Goal: Information Seeking & Learning: Find specific fact

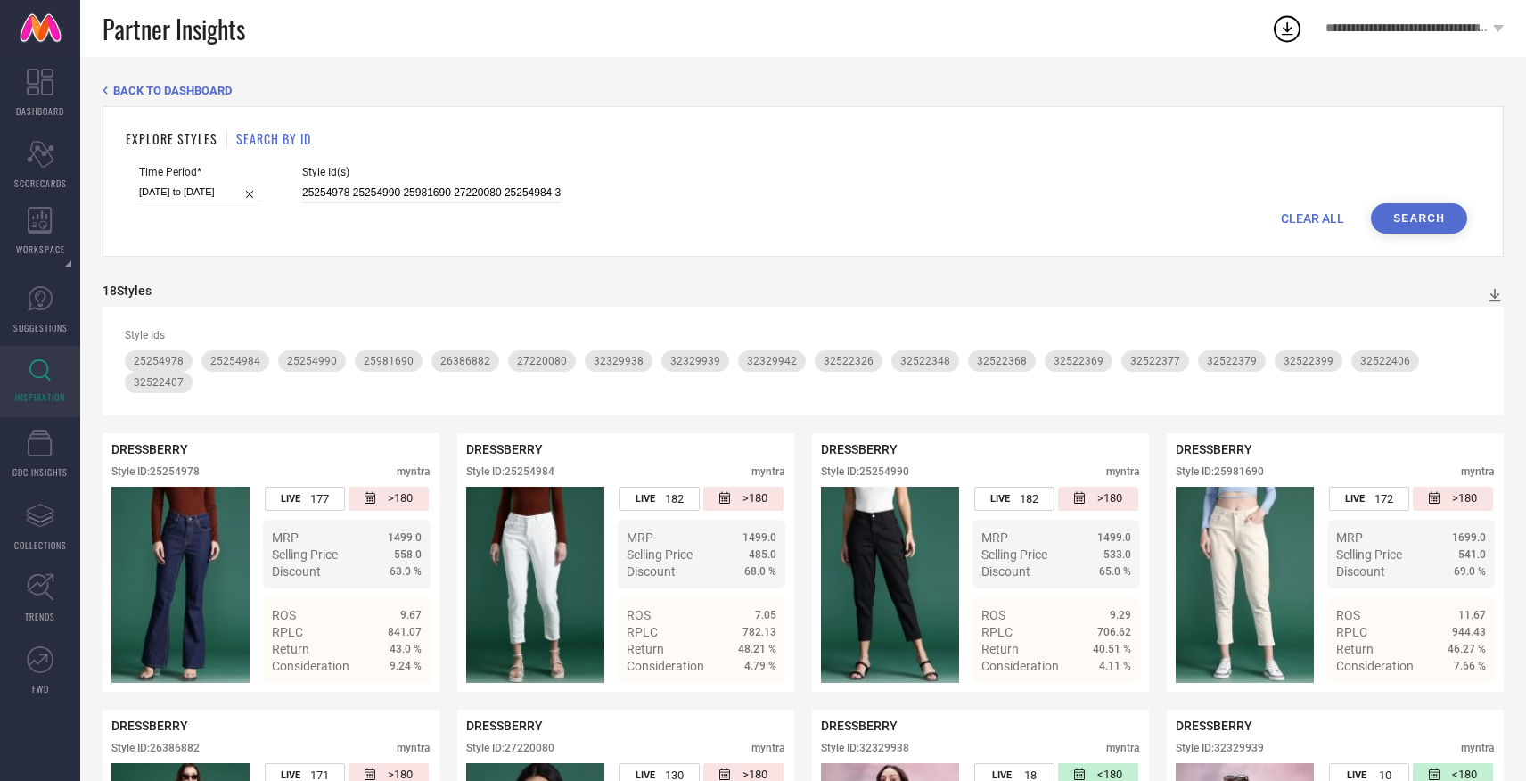
scroll to position [127, 0]
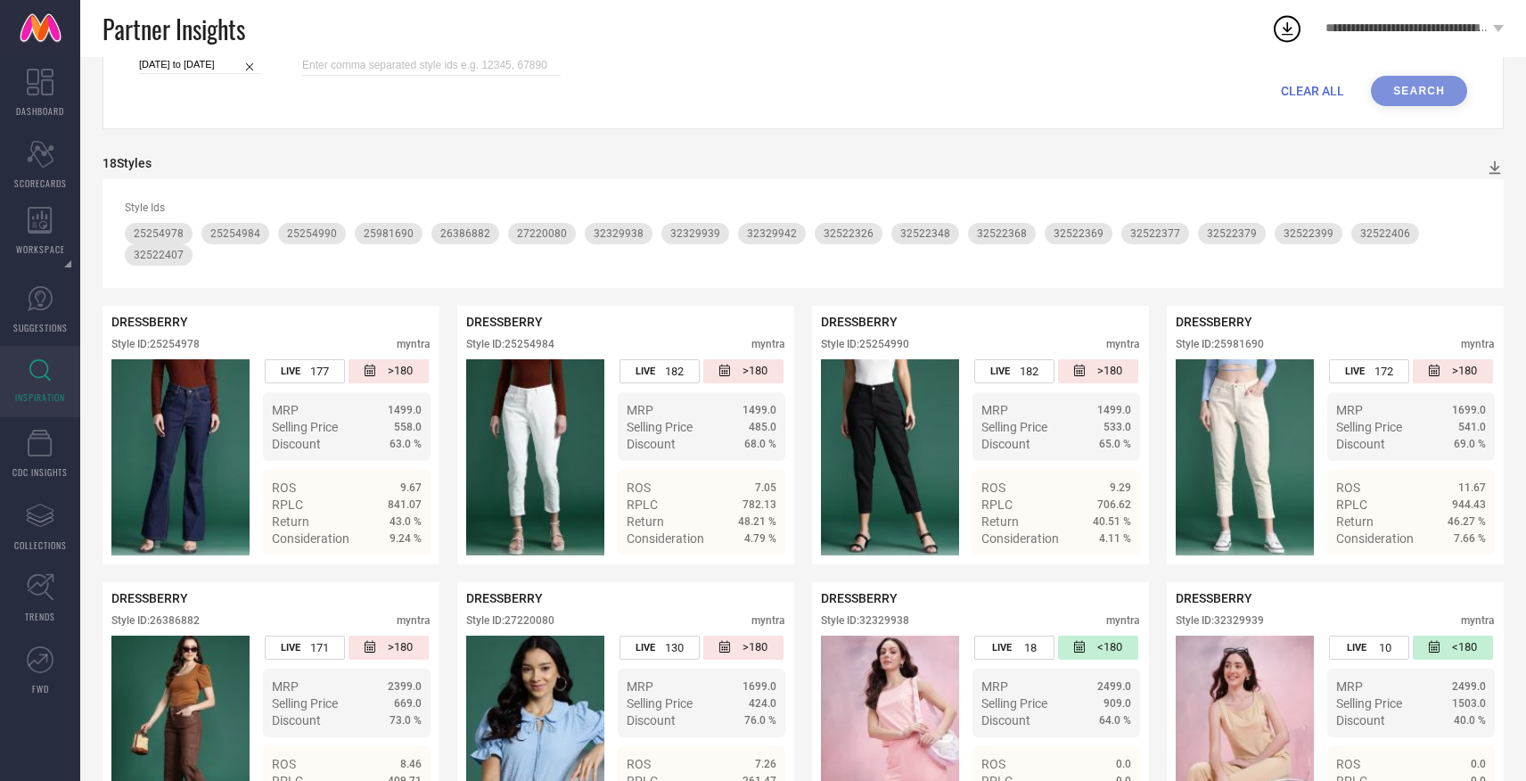
type input "25254978 25254990 25981690 27220080 25254984 32522399 32522330 32329942 3252241…"
click at [1444, 89] on button "Search" at bounding box center [1419, 91] width 96 height 30
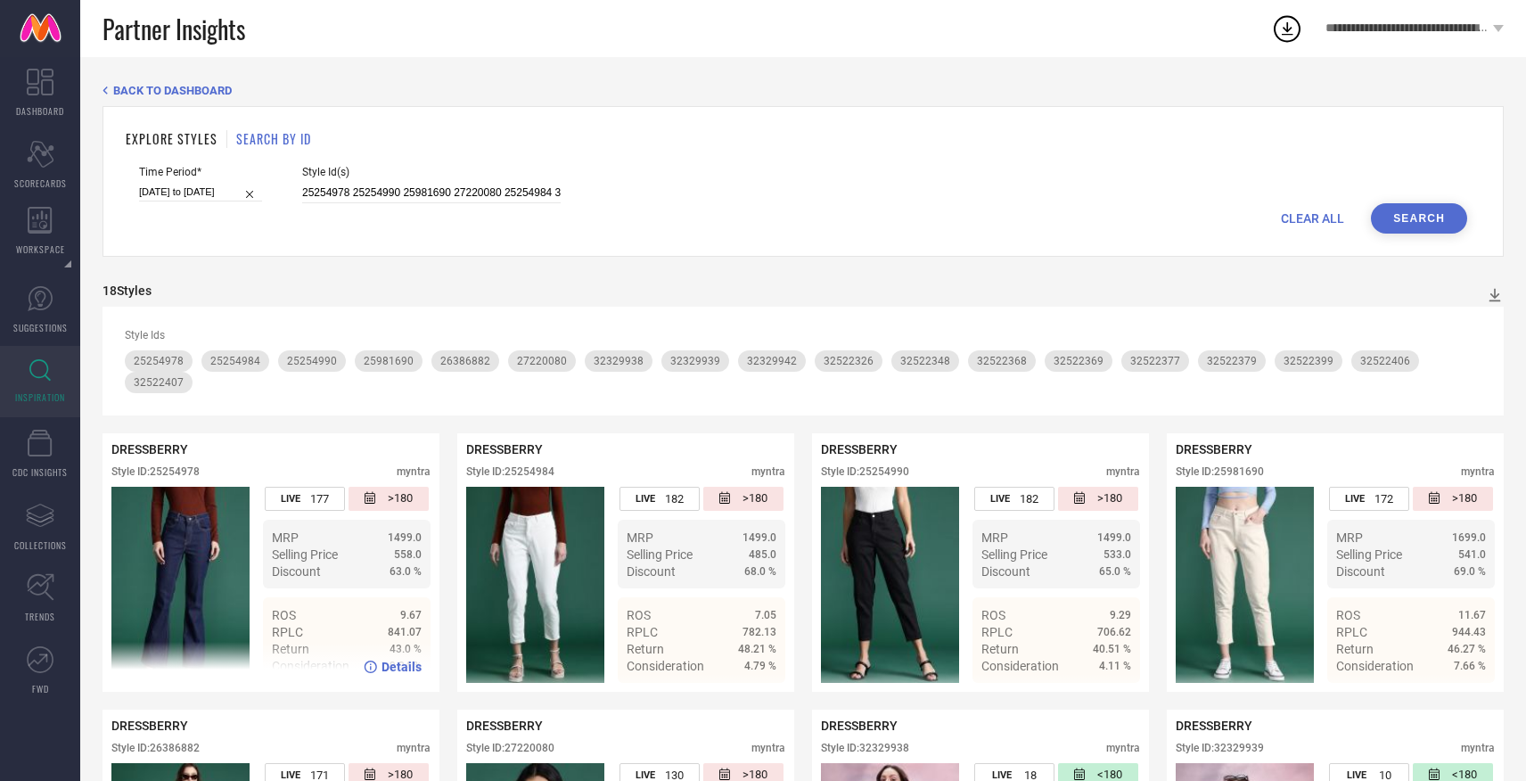
click at [400, 660] on span "Details" at bounding box center [402, 667] width 40 height 14
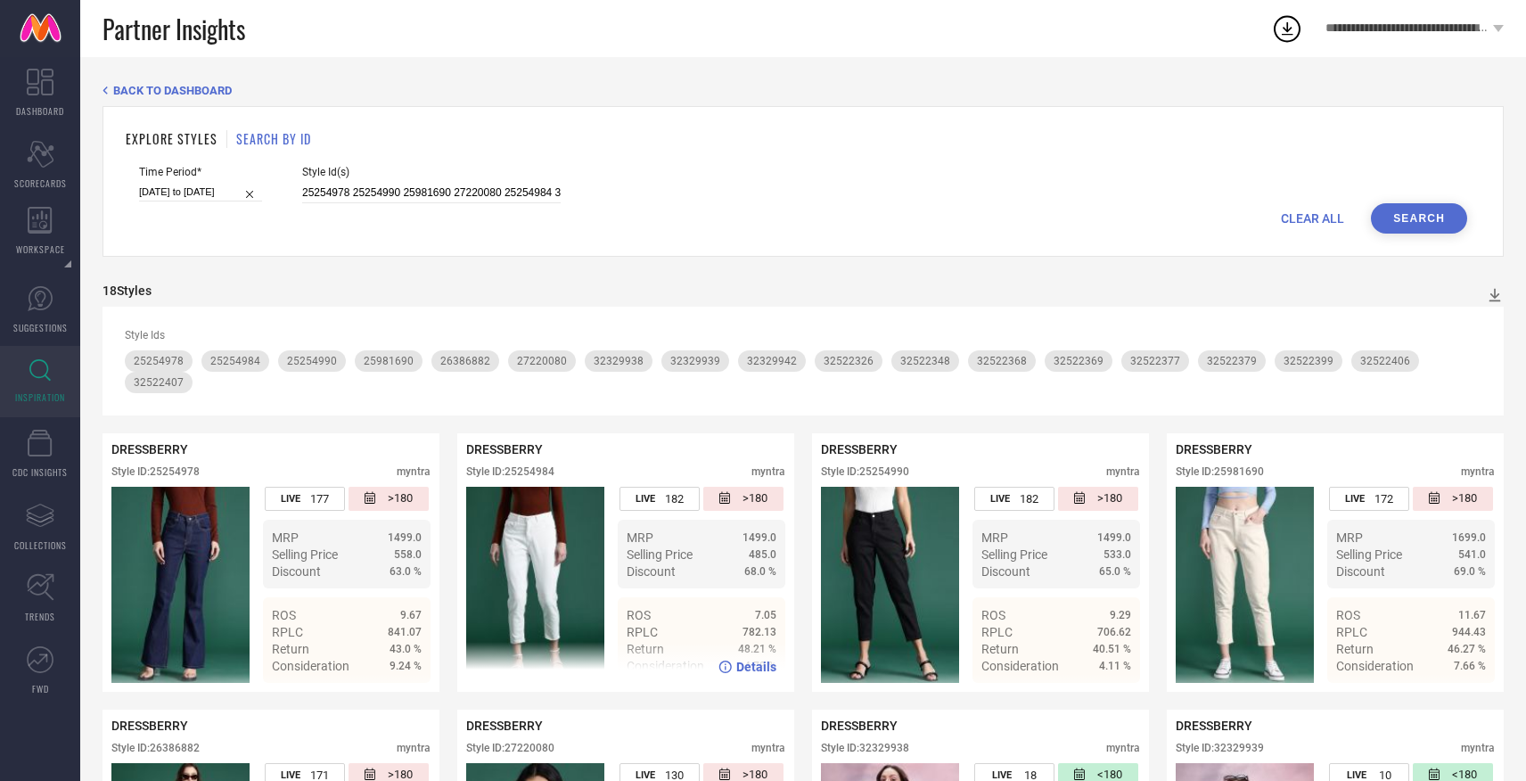
click at [746, 660] on span "Details" at bounding box center [756, 667] width 40 height 14
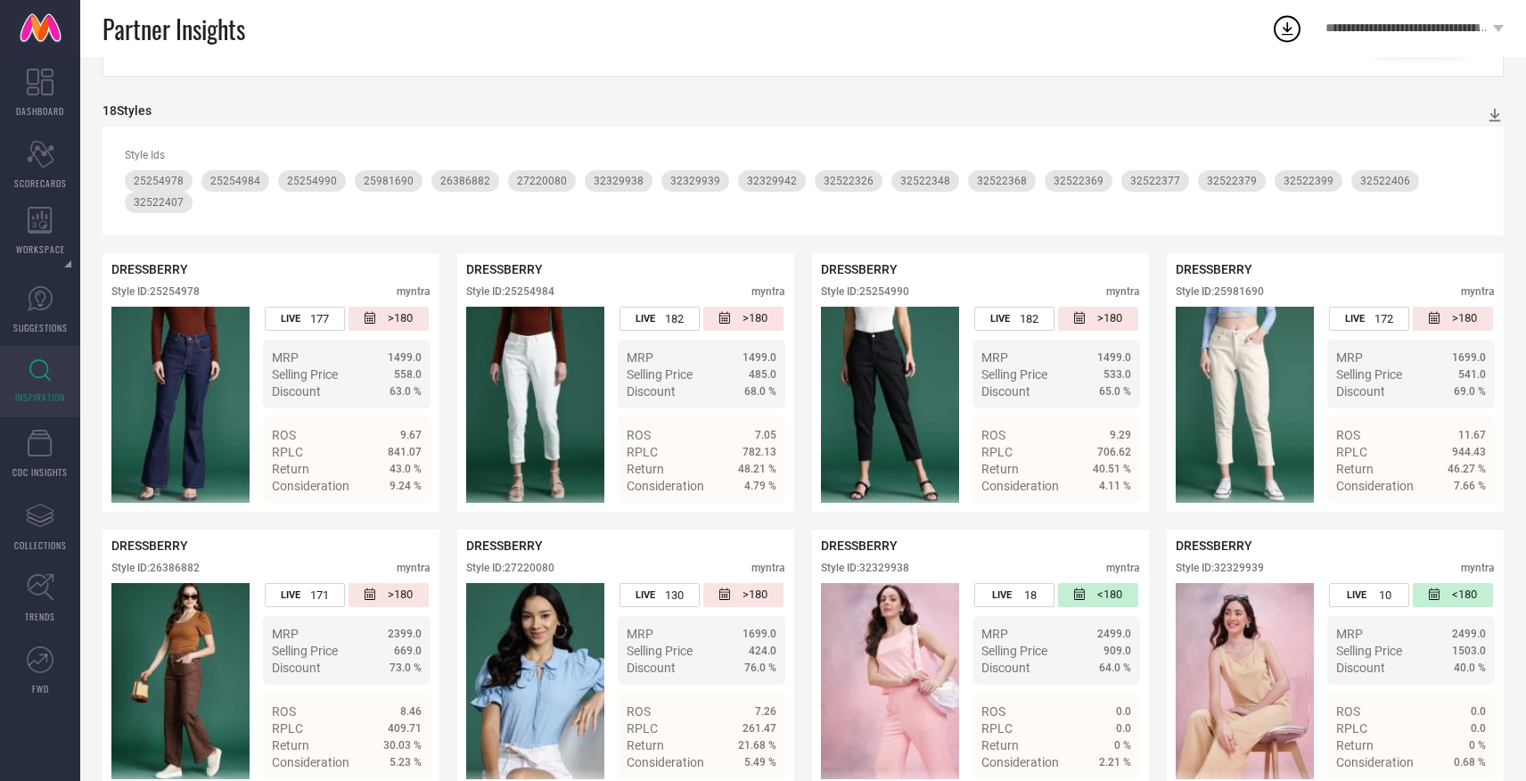
scroll to position [158, 0]
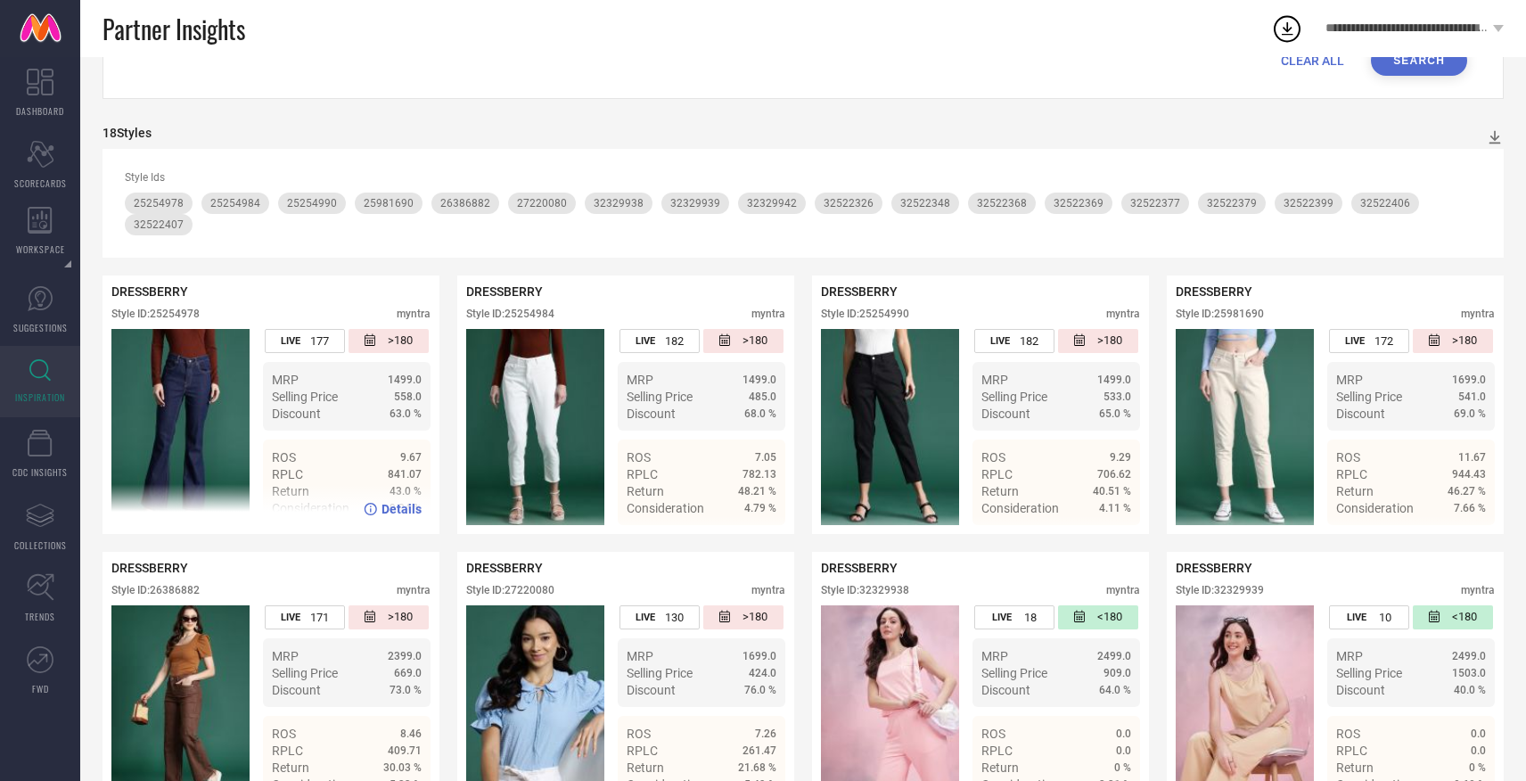
click at [185, 308] on div "Style ID: 25254978" at bounding box center [155, 314] width 88 height 12
copy div "25254978"
